Goal: Feedback & Contribution: Leave review/rating

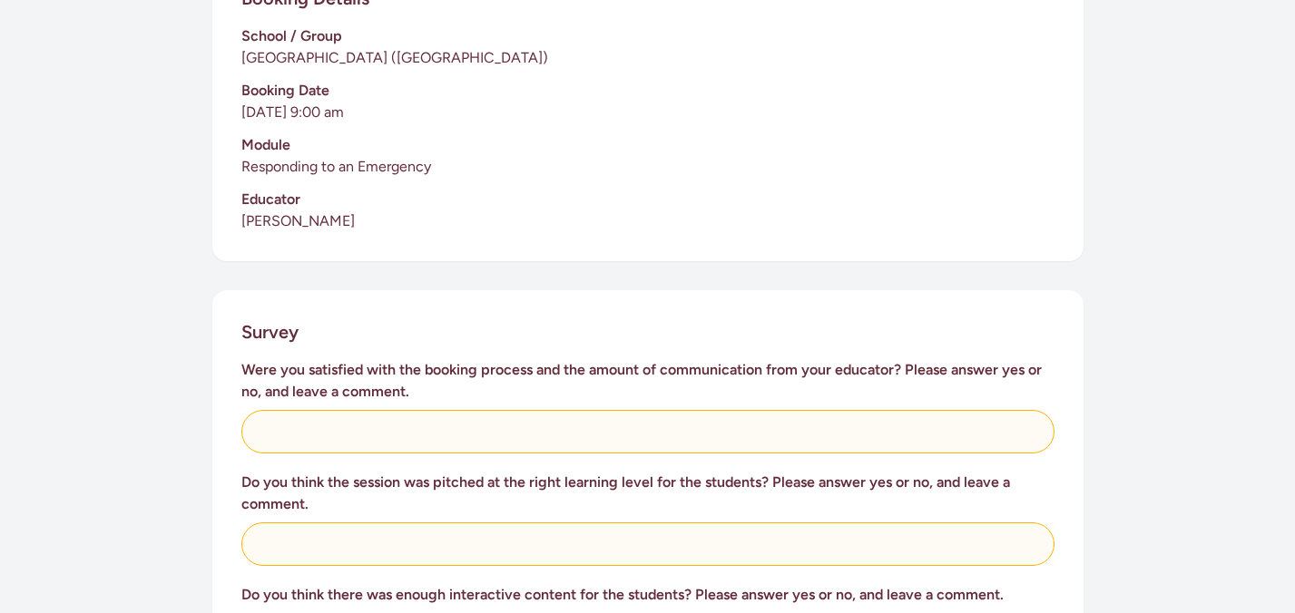
scroll to position [482, 0]
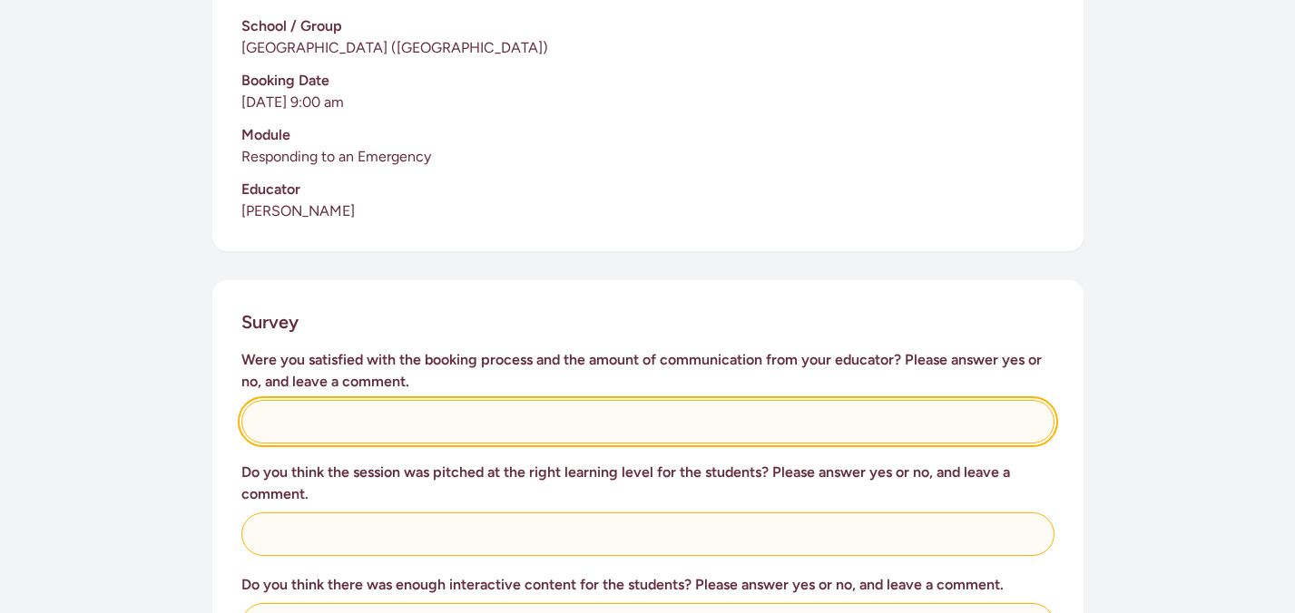
click at [331, 412] on input "text" at bounding box center [647, 422] width 813 height 44
click at [268, 403] on input "Absolutely, my [PERSON_NAME] kept having conversations about" at bounding box center [647, 422] width 813 height 44
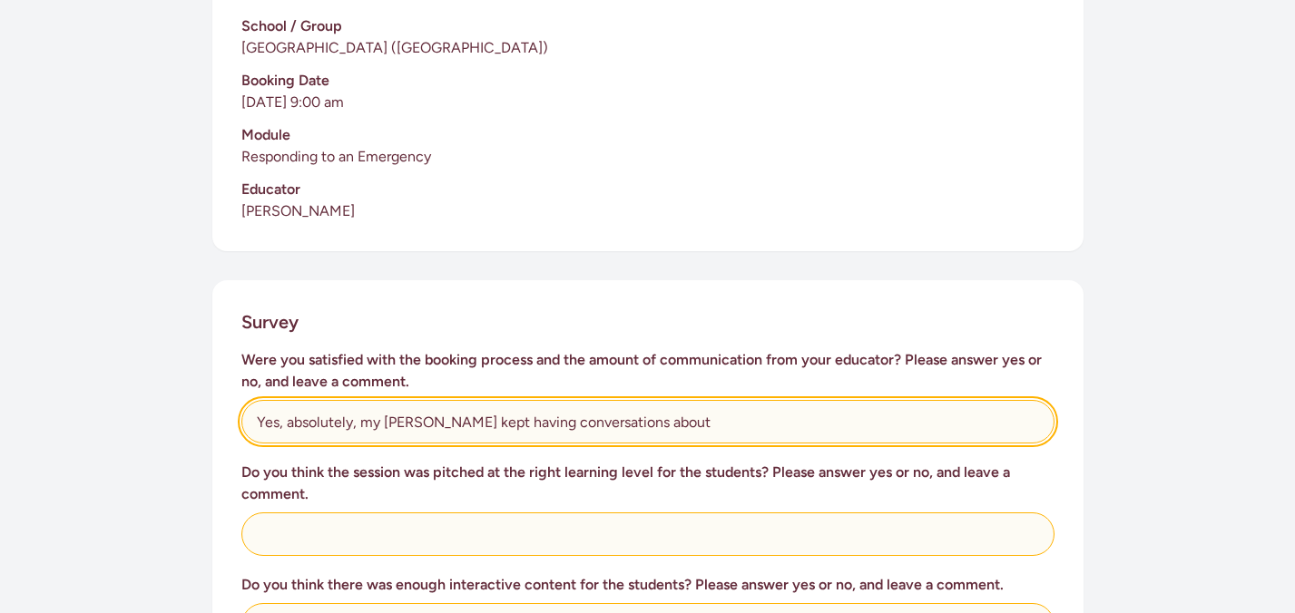
click at [668, 402] on input "Yes, absolutely, my [PERSON_NAME] kept having conversations about" at bounding box center [647, 422] width 813 height 44
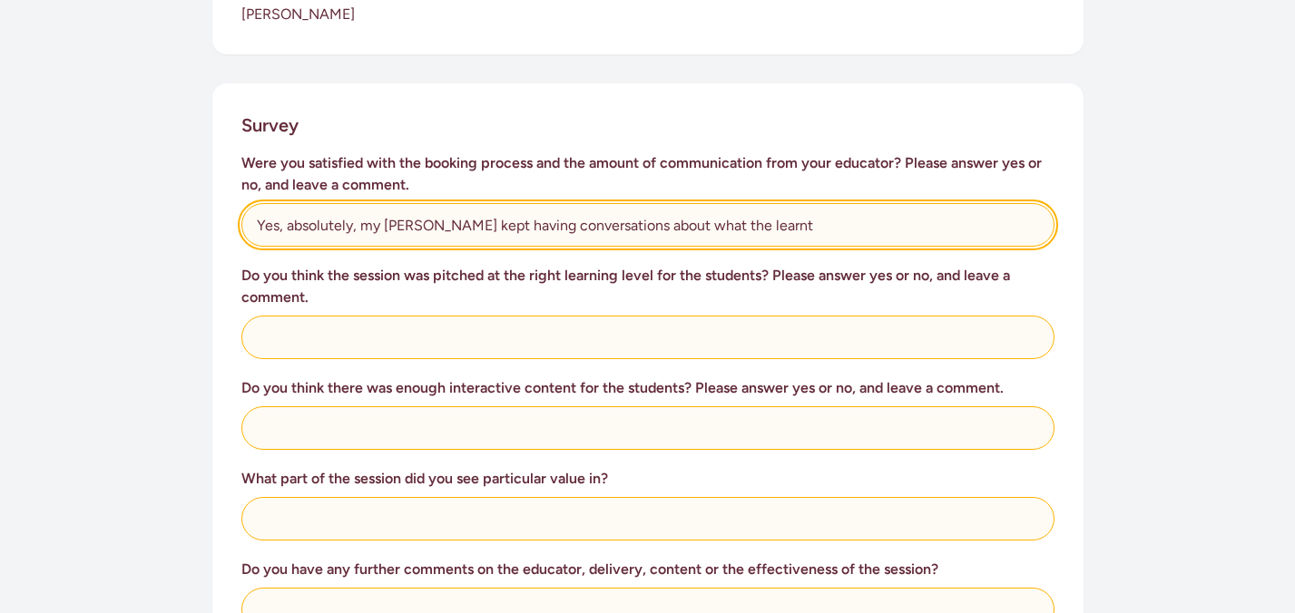
scroll to position [680, 0]
type input "Yes, absolutely, my [PERSON_NAME] kept having conversations about what the lear…"
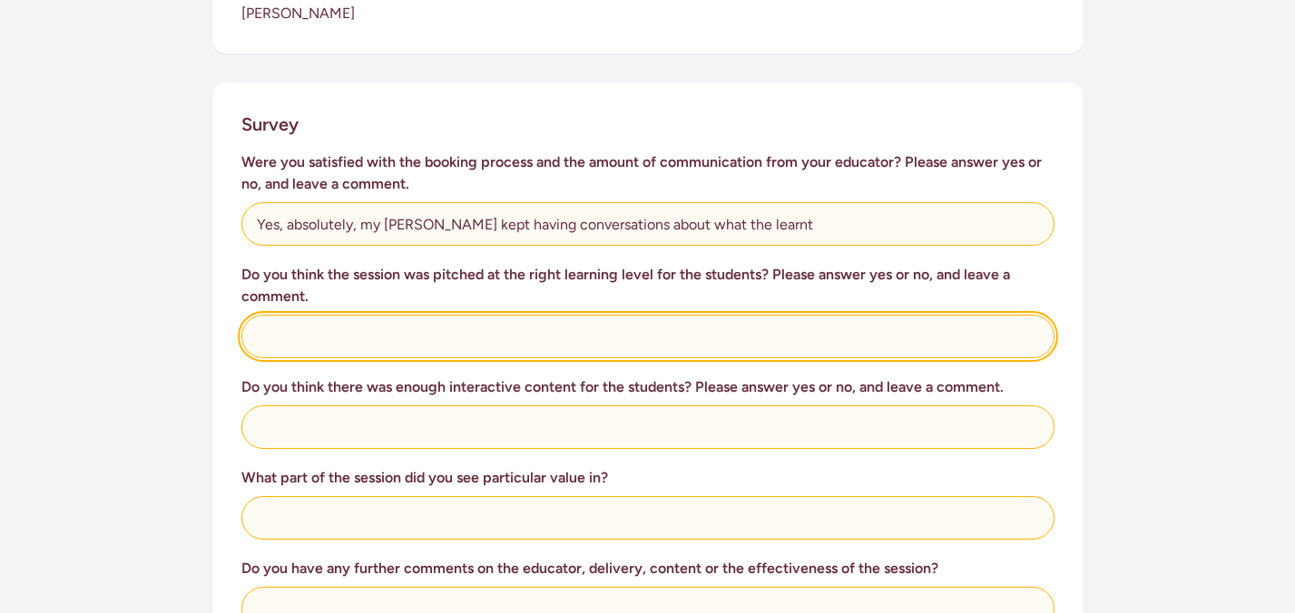
click at [379, 319] on input "text" at bounding box center [647, 337] width 813 height 44
type input "Yes, I think so. What was delivered was great."
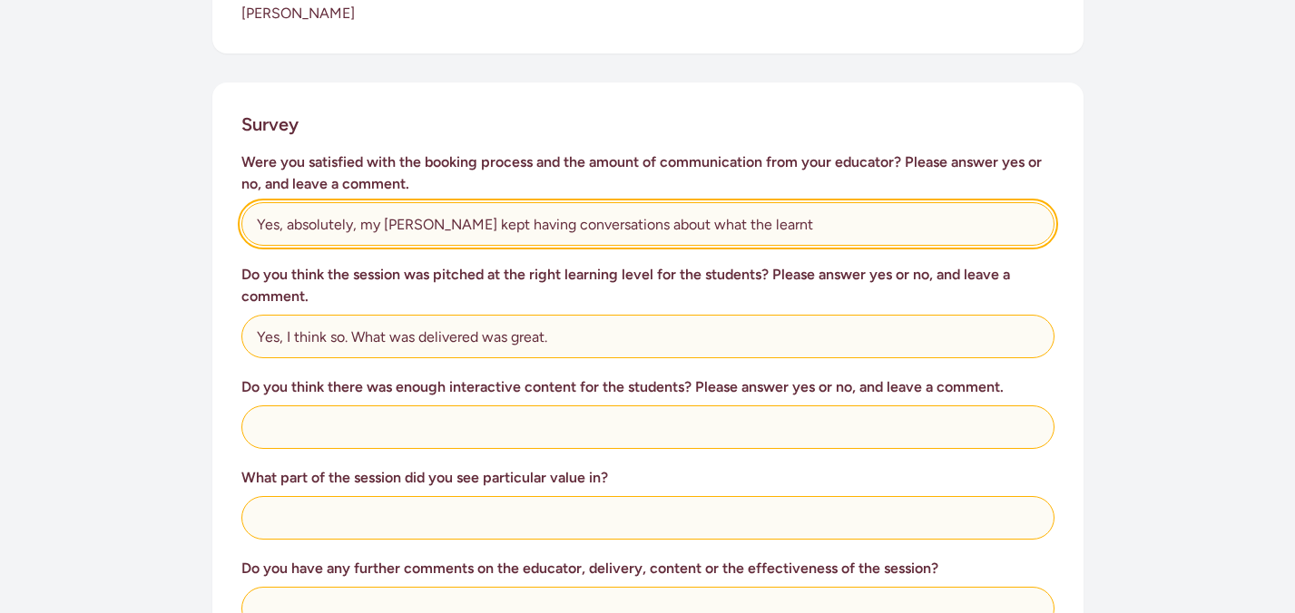
click at [754, 202] on input "Yes, absolutely, my [PERSON_NAME] kept having conversations about what the lear…" at bounding box center [647, 224] width 813 height 44
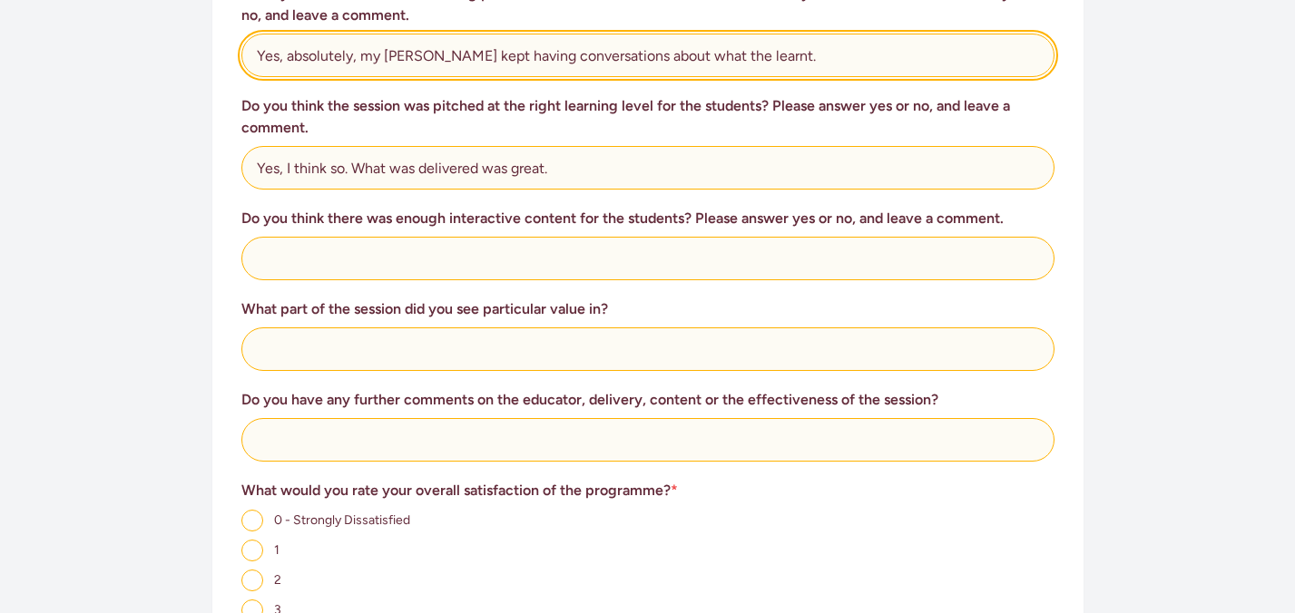
scroll to position [864, 0]
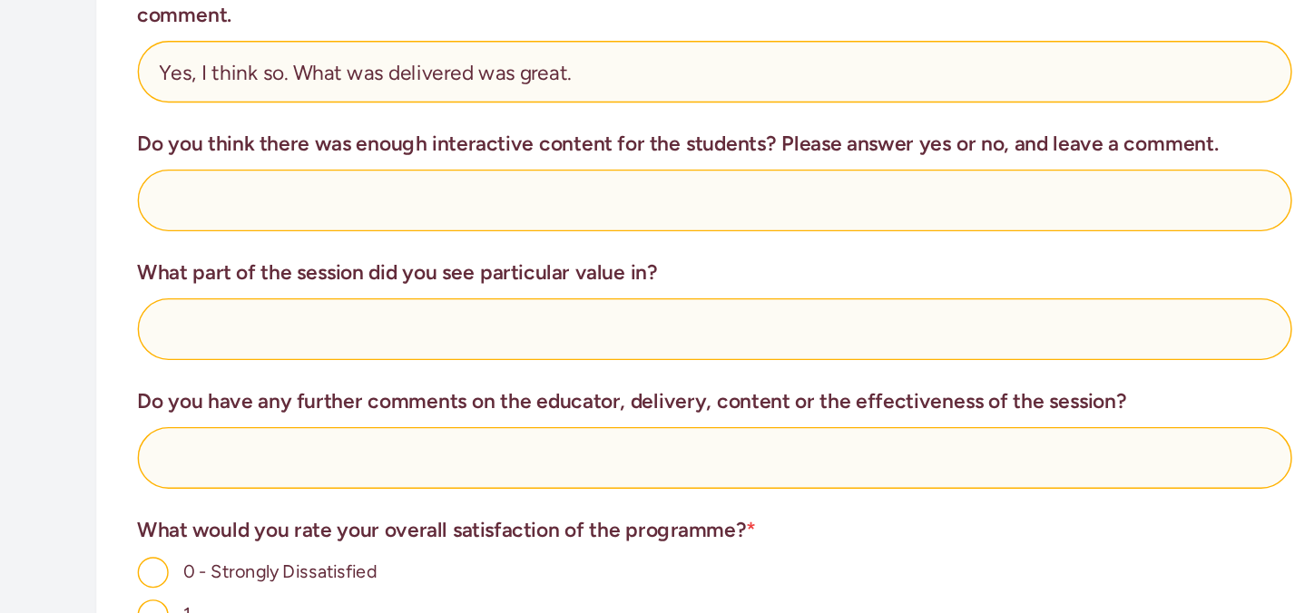
type input "Yes, absolutely, my [PERSON_NAME] kept having conversations about what the lear…"
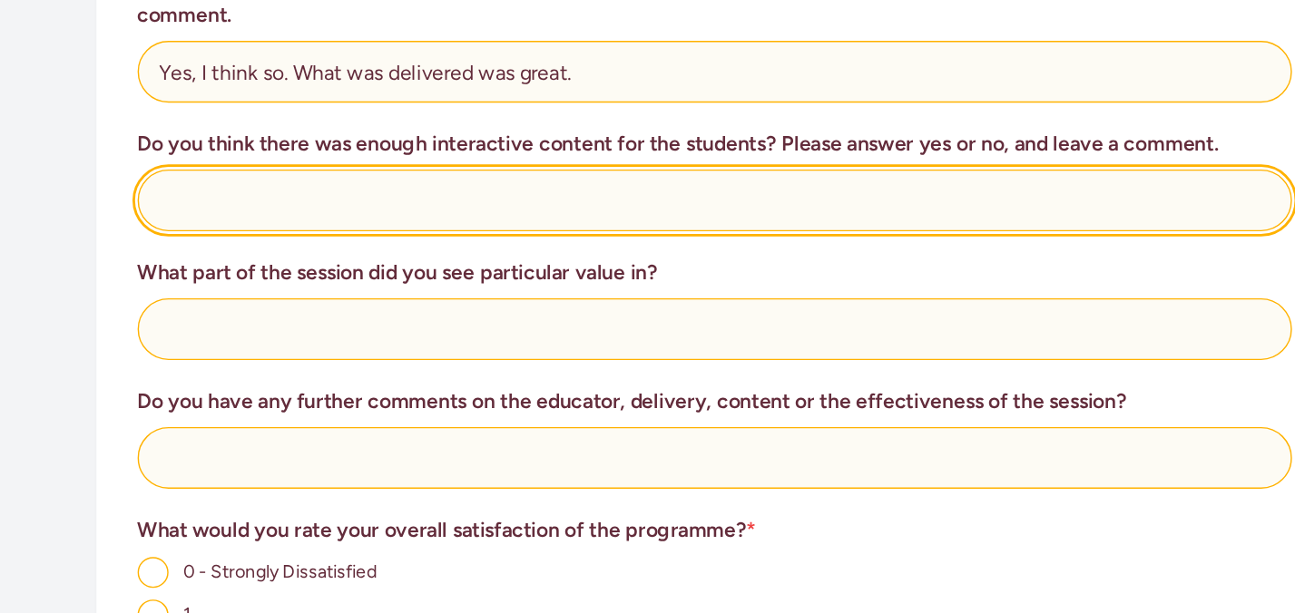
click at [338, 225] on input "text" at bounding box center [647, 243] width 813 height 44
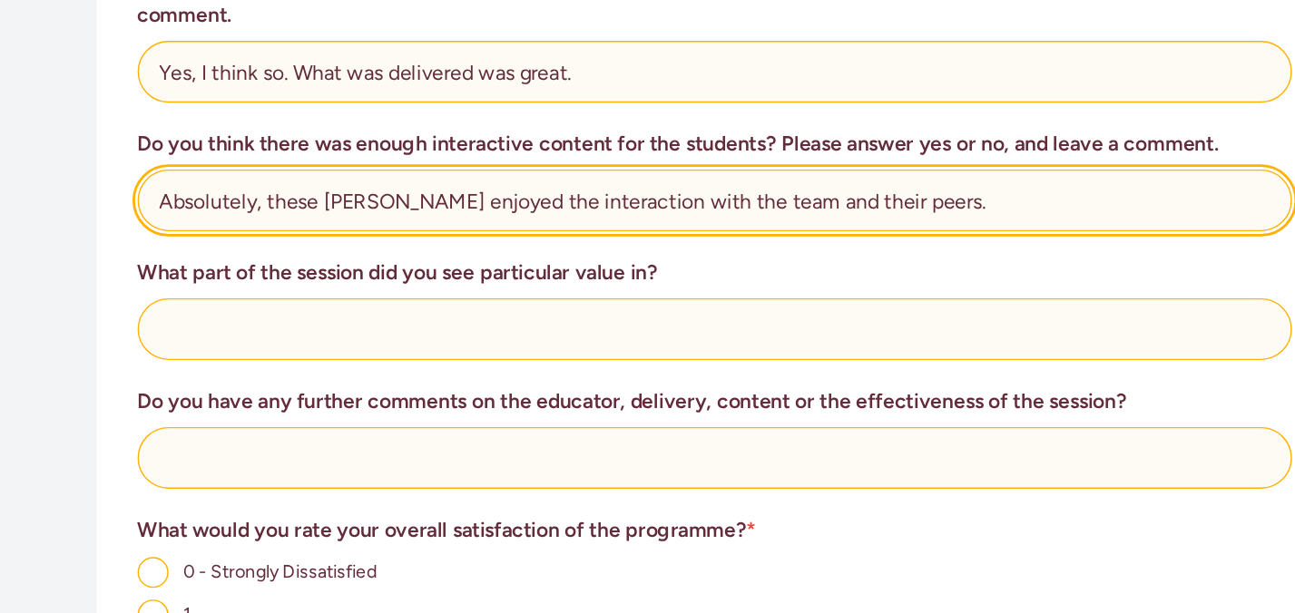
type input "Absolutely, these [PERSON_NAME] enjoyed the interaction with the team and their…"
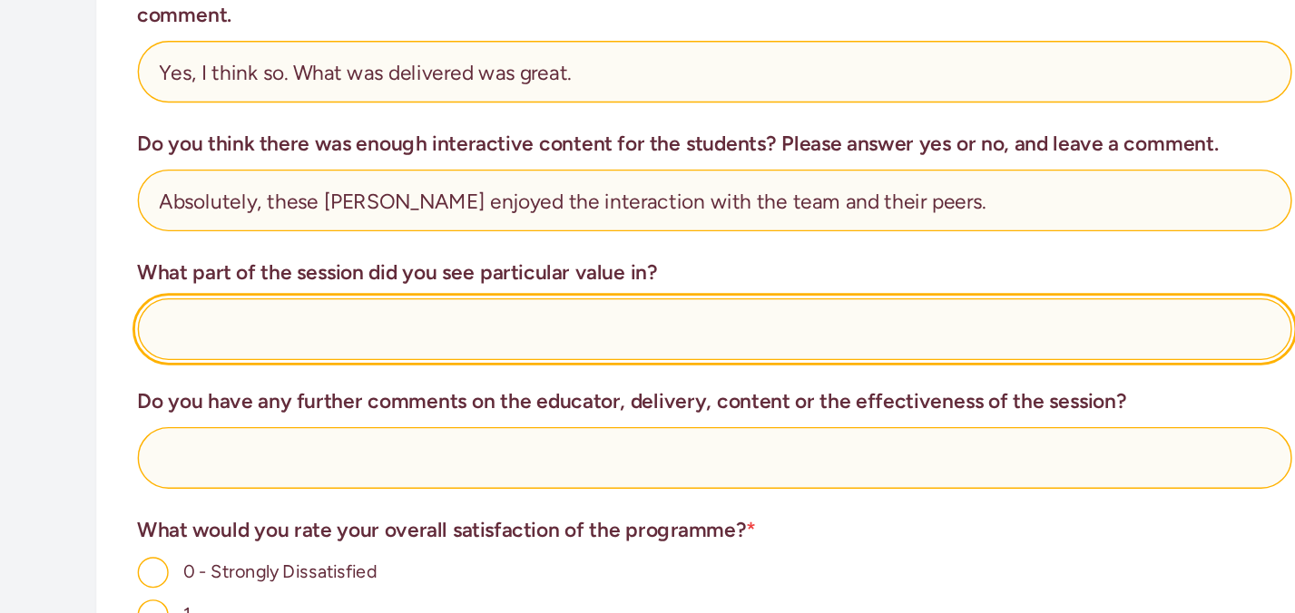
click at [308, 318] on input "text" at bounding box center [647, 334] width 813 height 44
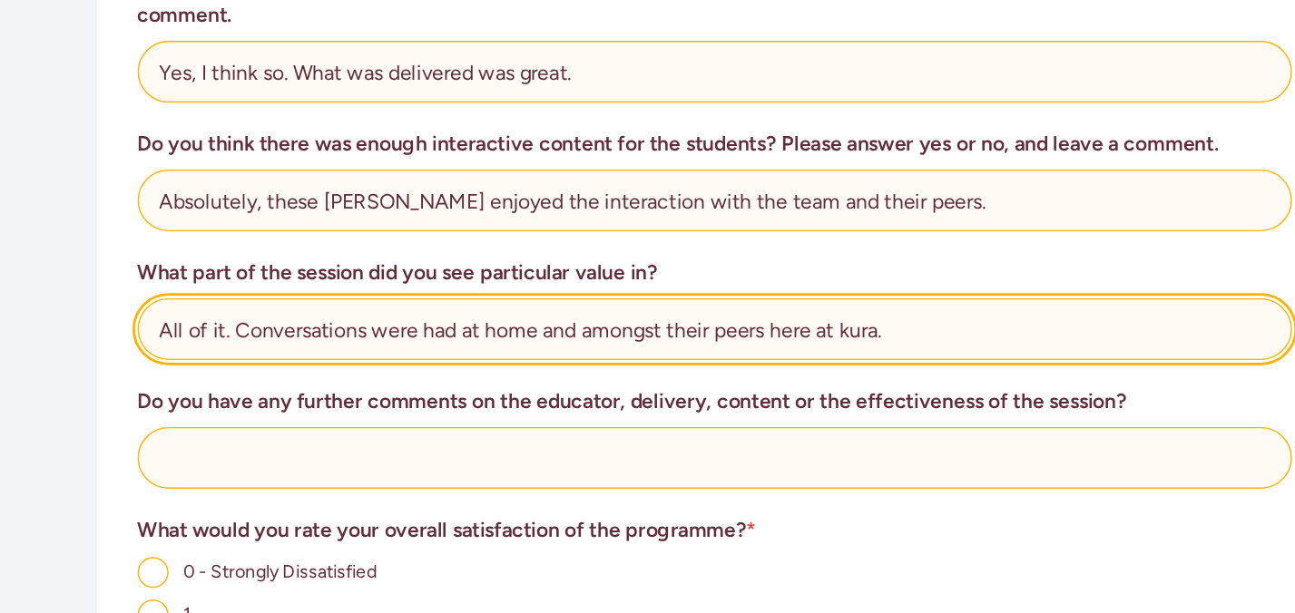
click at [649, 315] on input "All of it. Conversations were had at home and amongst their peers here at kura." at bounding box center [647, 334] width 813 height 44
click at [741, 314] on input "All of it. Conversations were had at home and amongst peers here at kura." at bounding box center [647, 334] width 813 height 44
type input "All of it. Conversations were had at home and amongst peers here at kura."
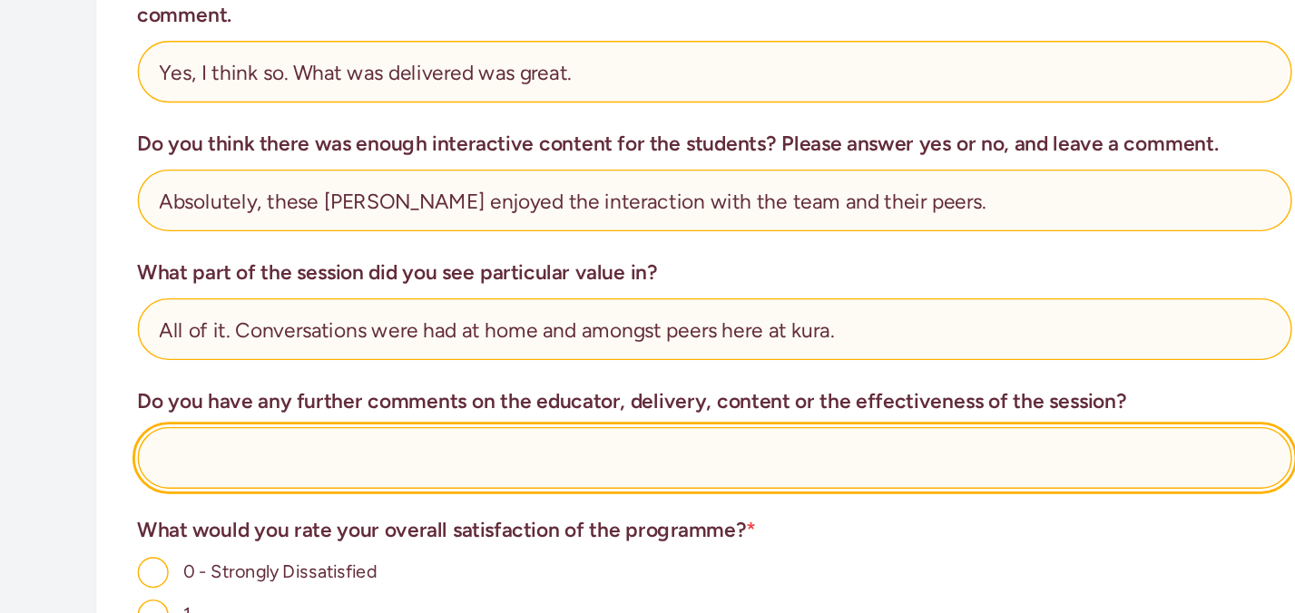
click at [409, 403] on input "text" at bounding box center [647, 425] width 813 height 44
type input "n"
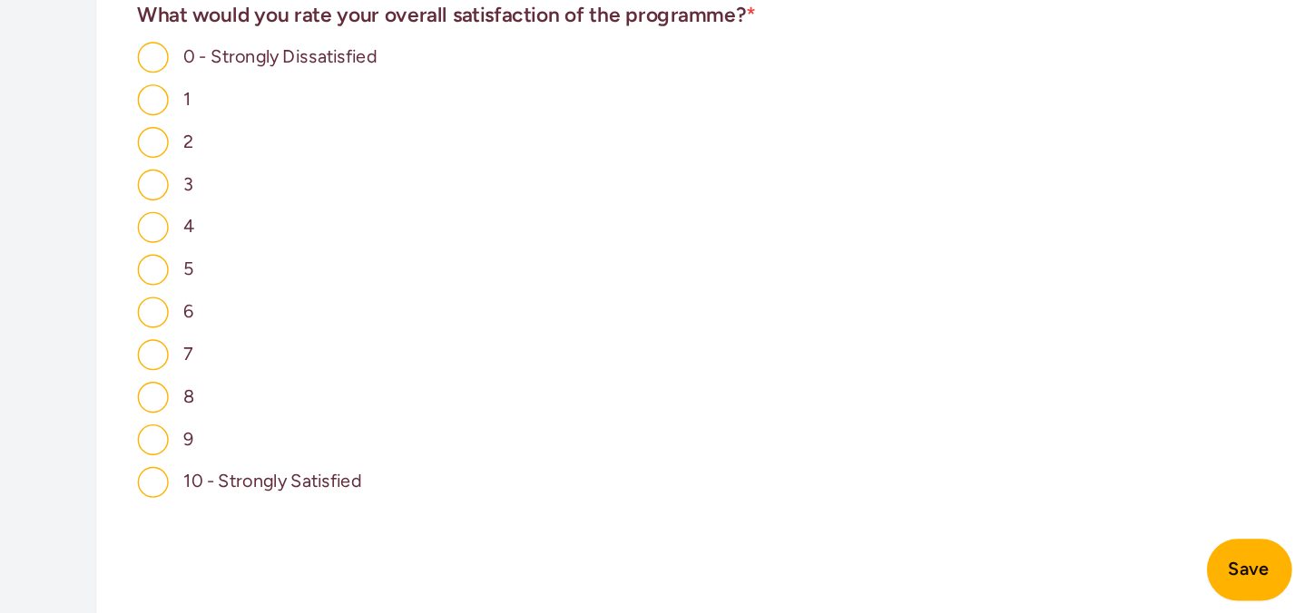
scroll to position [1173, 0]
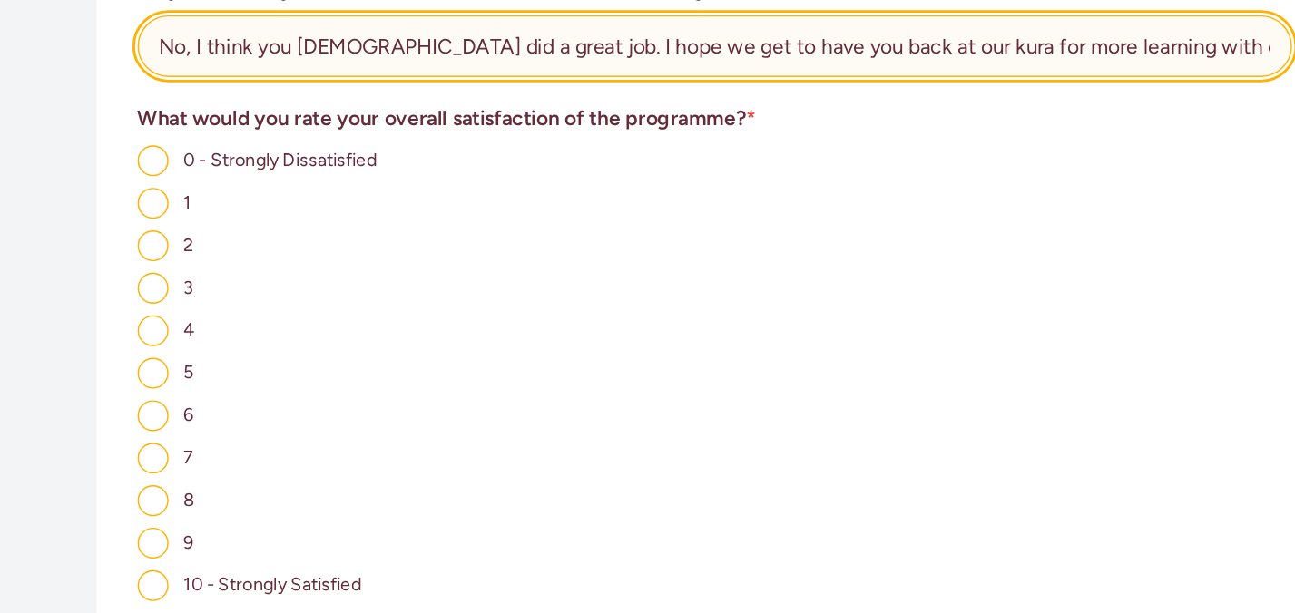
type input "No, I think you [DEMOGRAPHIC_DATA] did a great job. I hope we get to have you b…"
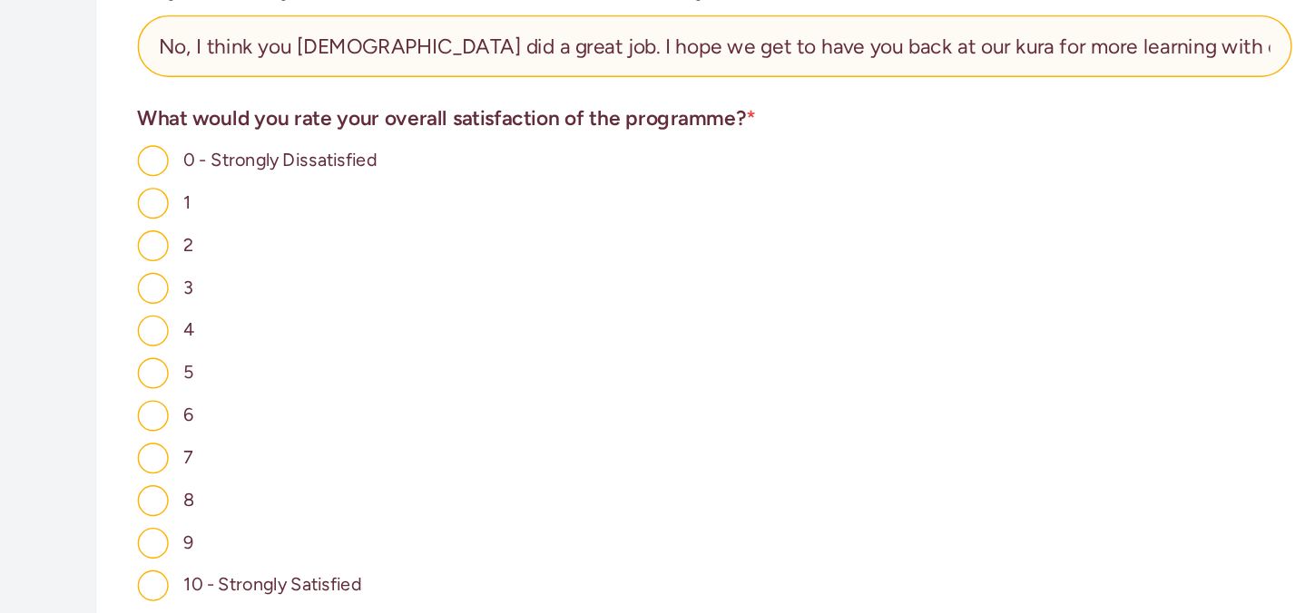
click at [253, 485] on input "10 - Strongly Satisfied" at bounding box center [252, 496] width 22 height 22
radio input "true"
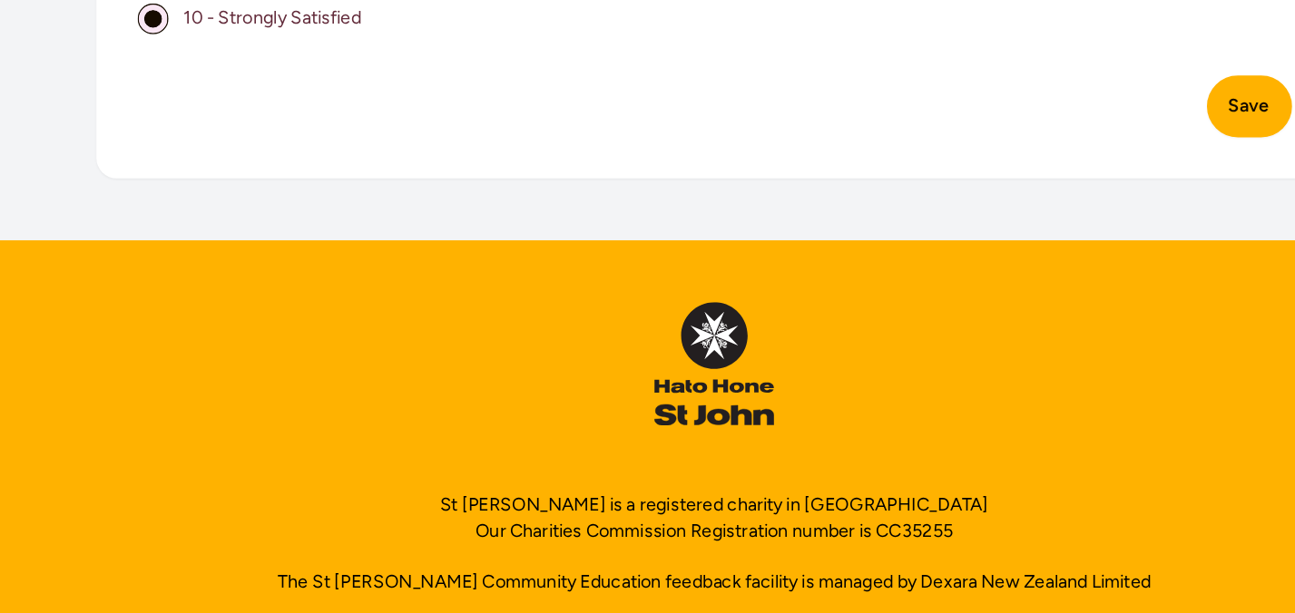
scroll to position [1479, 0]
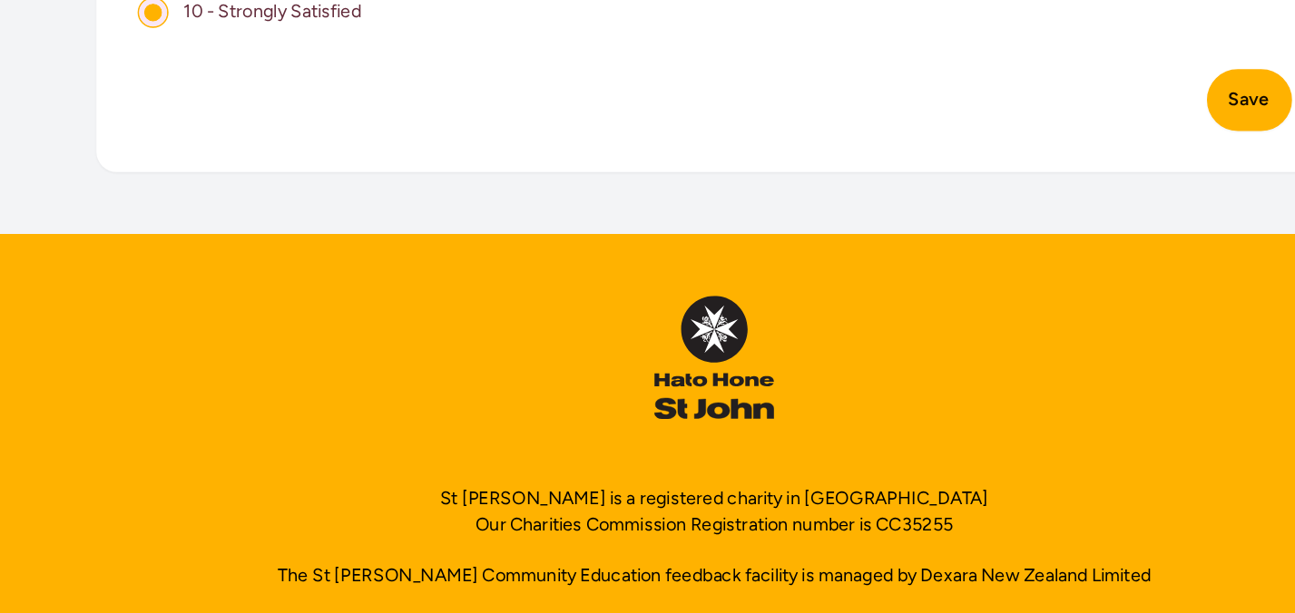
click at [1025, 235] on button "Save" at bounding box center [1024, 252] width 60 height 44
